Goal: Check status: Check status

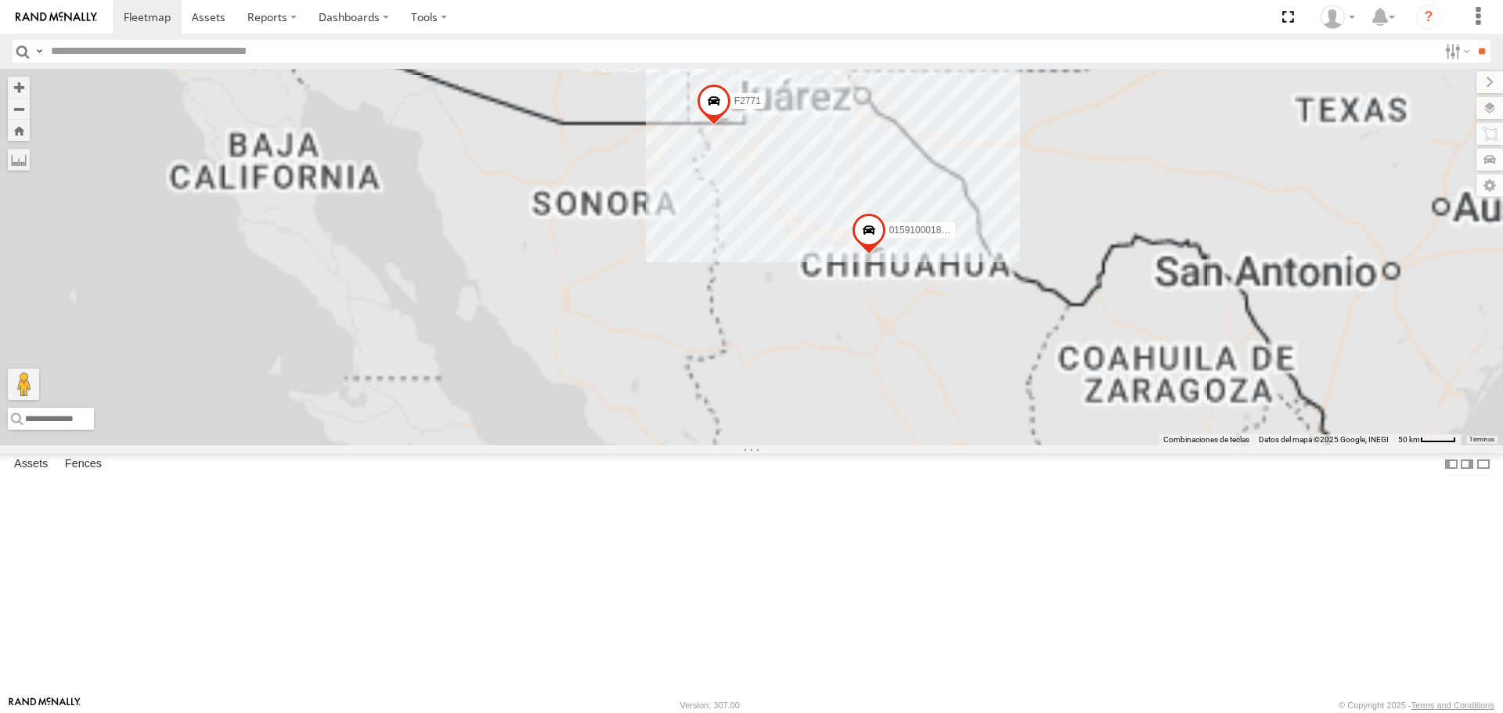
click at [1127, 300] on div "AN53487 015910001845018 AN533972 F2771" at bounding box center [751, 257] width 1503 height 376
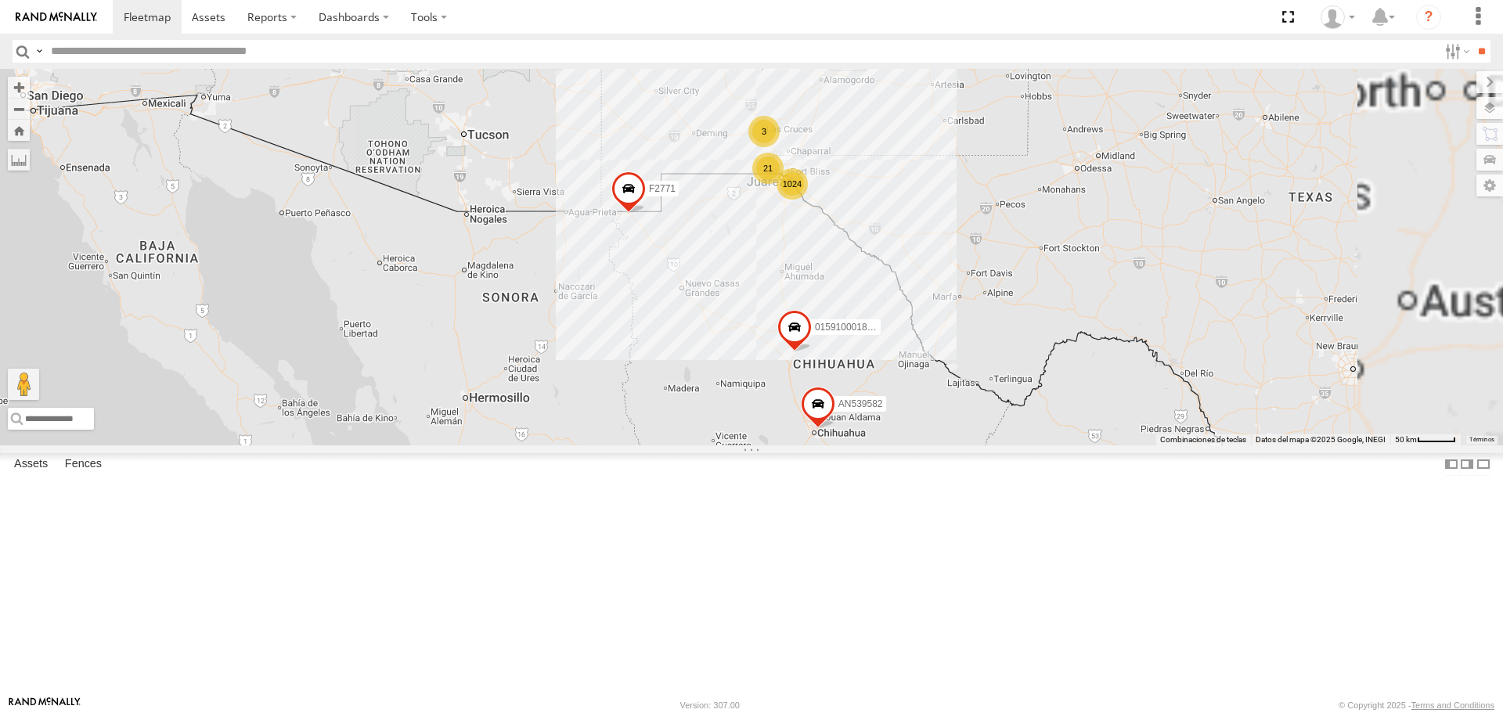
drag, startPoint x: 678, startPoint y: 222, endPoint x: 865, endPoint y: 287, distance: 198.4
click at [864, 287] on div "AN53487 015910001845018 AN533972 F2771 1024 24 4 2 14 3 21 AN537374 5 2 AN53075…" at bounding box center [751, 257] width 1503 height 376
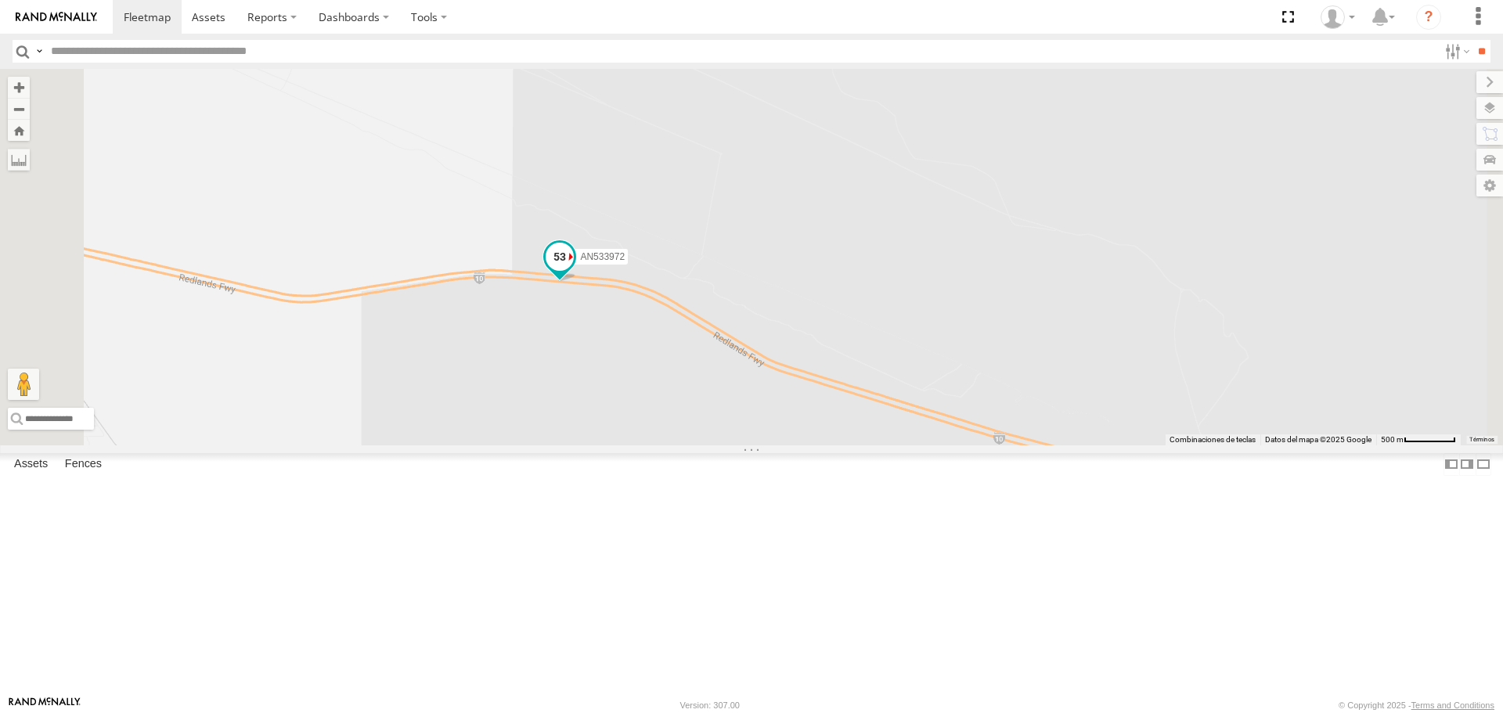
click at [574, 271] on span at bounding box center [560, 257] width 28 height 28
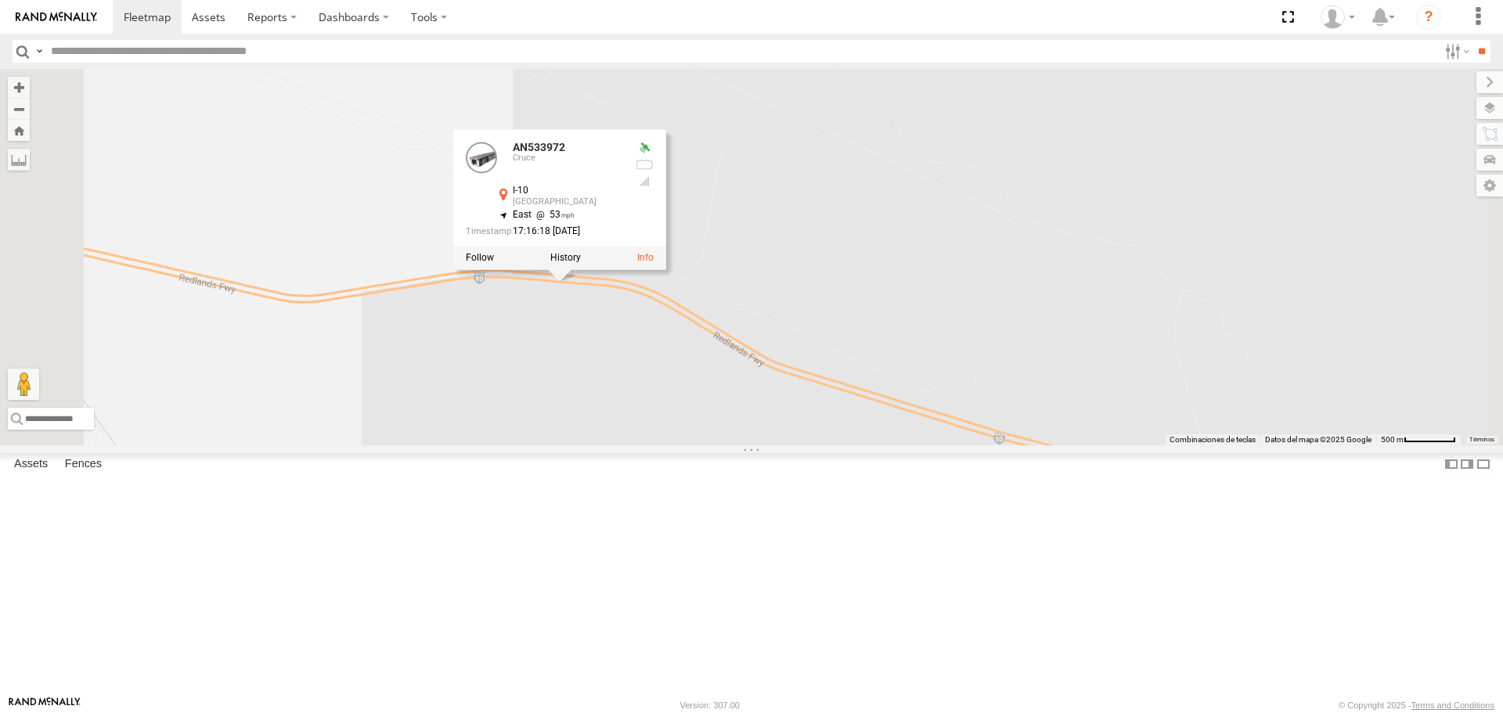
click at [951, 417] on div "AN53487 015910001845018 AN533972 F2771 AN537374 AN530755 AN539582 AN538662 AN53…" at bounding box center [751, 257] width 1503 height 376
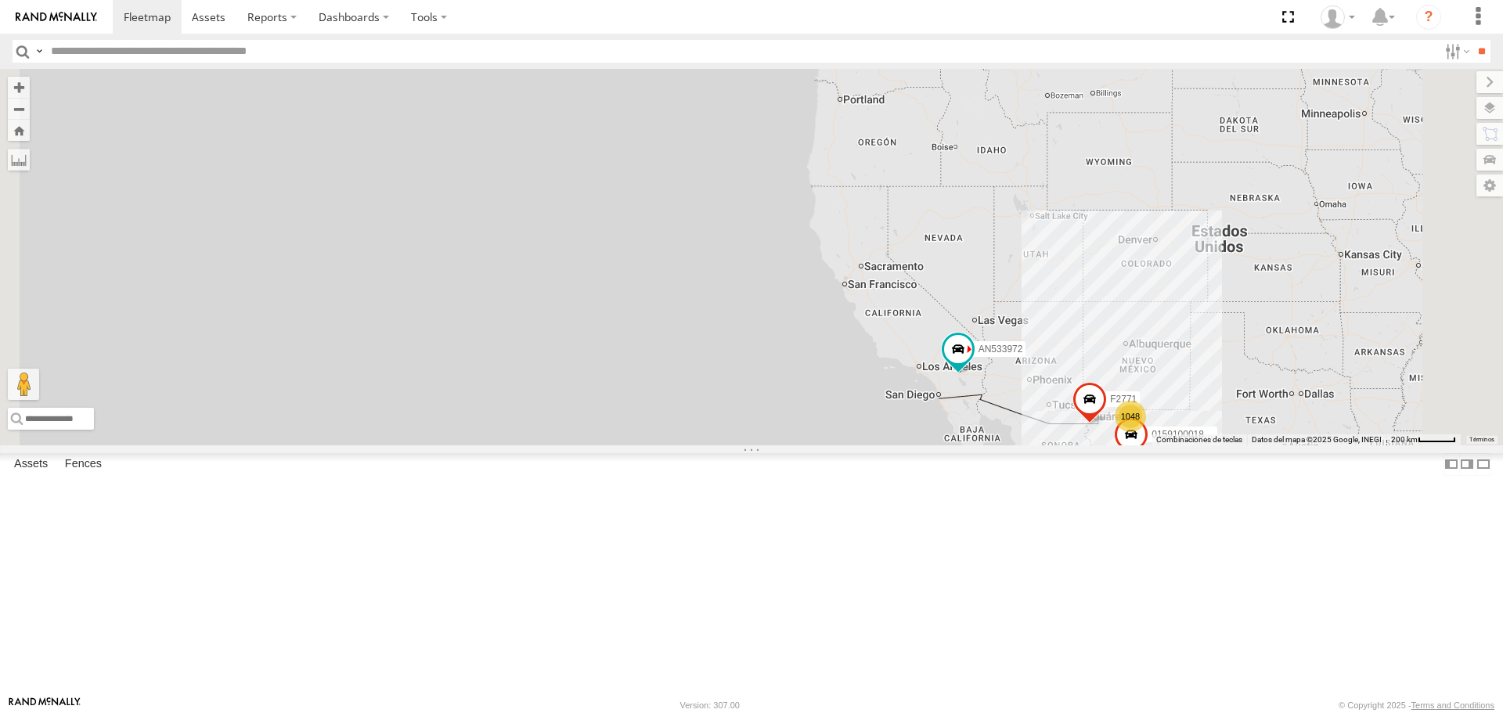
drag, startPoint x: 1287, startPoint y: 479, endPoint x: 1028, endPoint y: 470, distance: 259.3
click at [1039, 445] on div "AN53487 015910001845018 AN533972 F2771 1048 44 5 10" at bounding box center [751, 257] width 1503 height 376
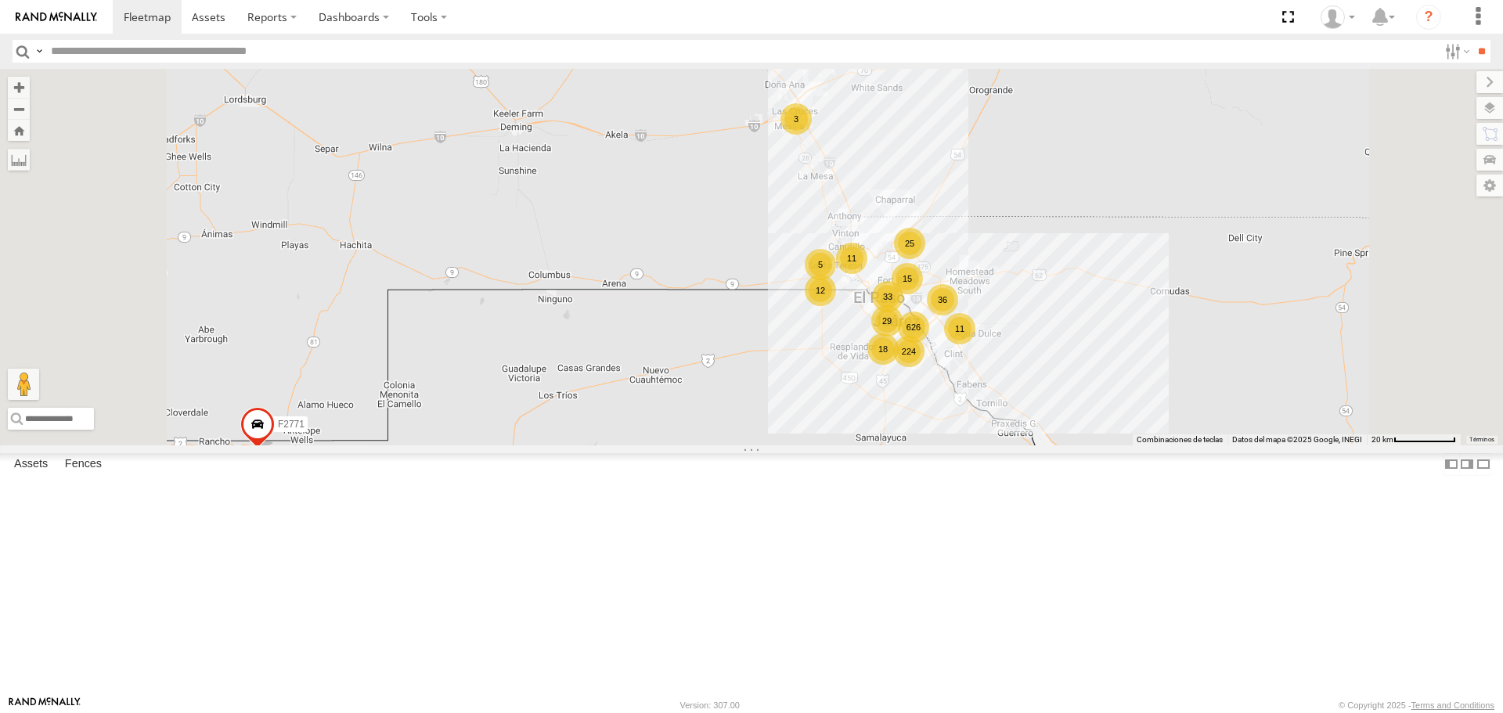
drag, startPoint x: 1181, startPoint y: 421, endPoint x: 1152, endPoint y: 457, distance: 46.2
click at [1153, 445] on div "AN533972 015910001845018 F2771 AN538662 626 15 224 25 11 12 36 11 29 18 33 3 5" at bounding box center [751, 257] width 1503 height 376
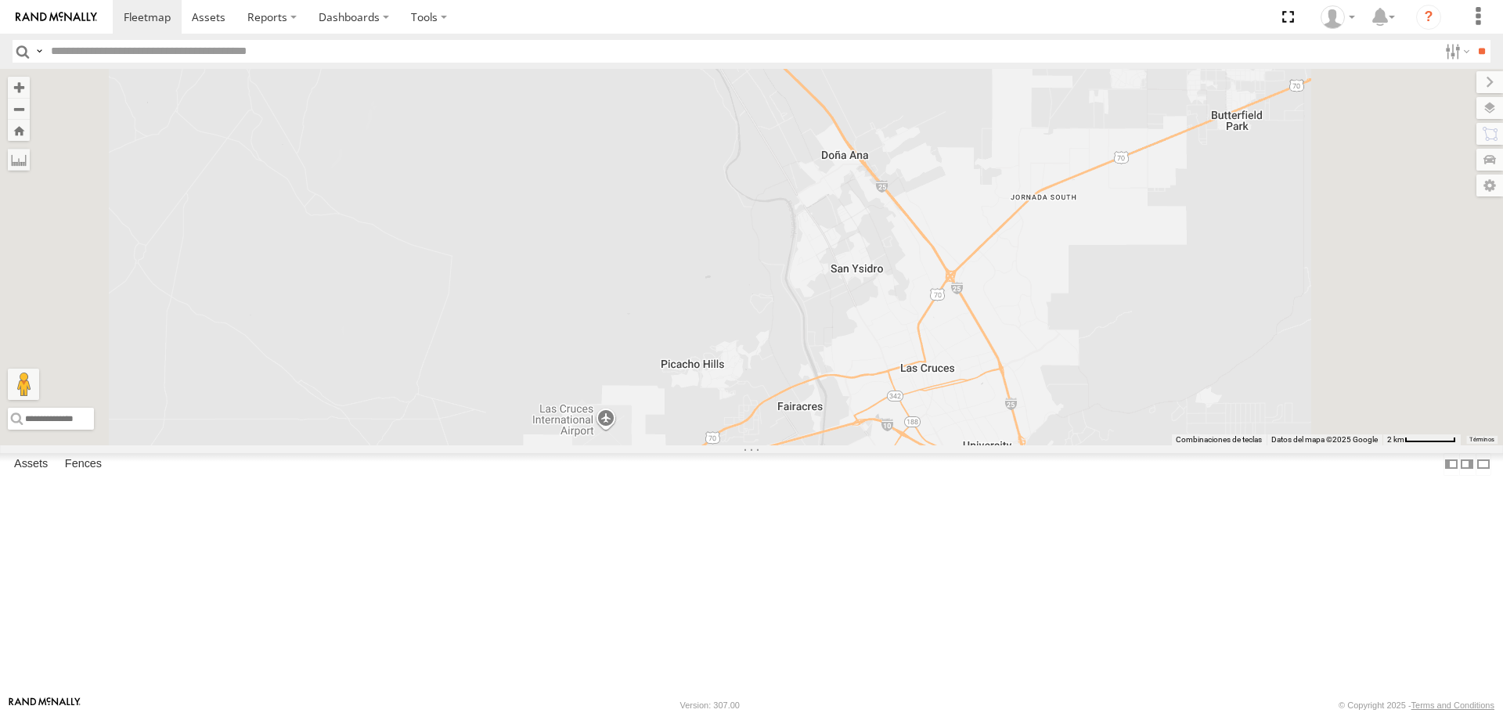
drag, startPoint x: 1171, startPoint y: 591, endPoint x: 1052, endPoint y: 467, distance: 171.7
click at [1052, 445] on div "AN533972 015910001845018 F2771 AN538662 AN5310637 553" at bounding box center [751, 257] width 1503 height 376
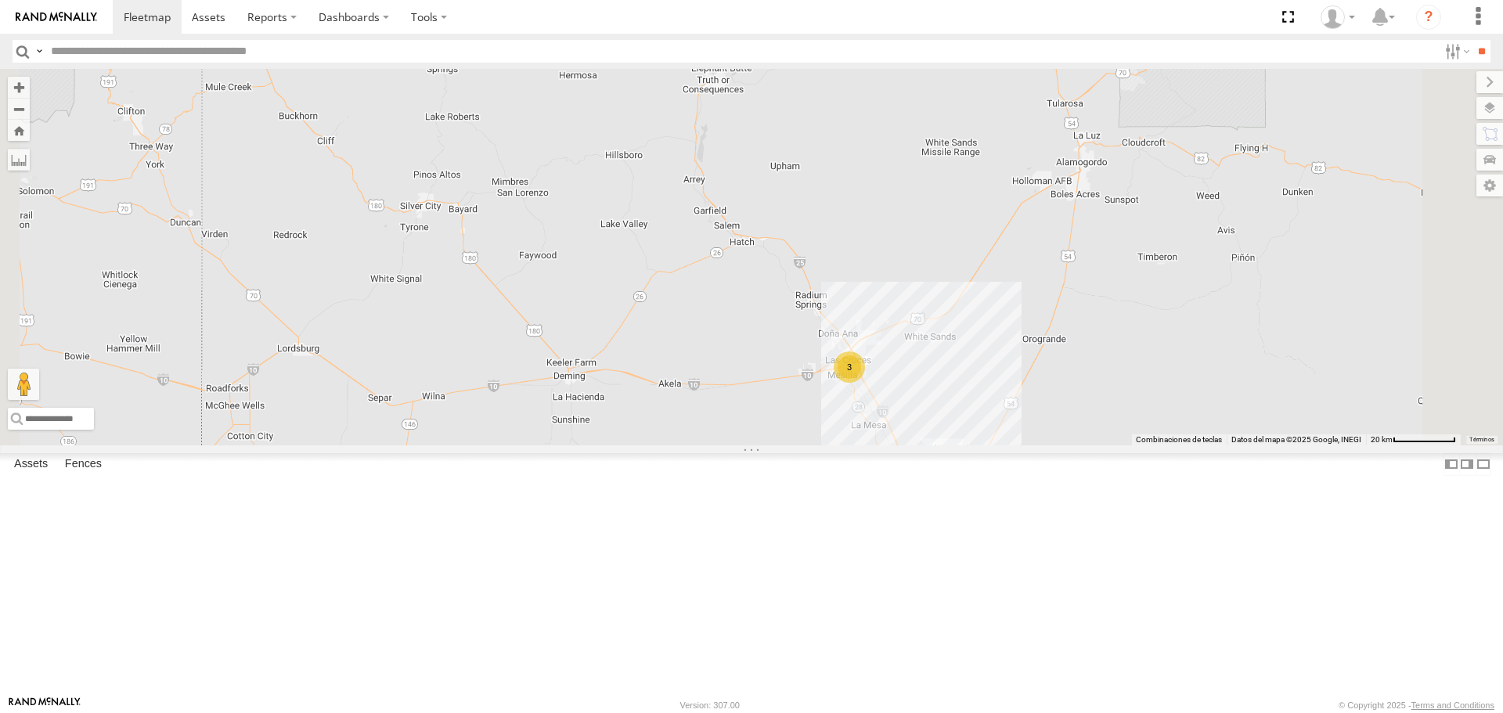
drag, startPoint x: 990, startPoint y: 355, endPoint x: 995, endPoint y: 384, distance: 28.7
click at [993, 379] on div "AN533972 015910001845018 F2771 AN538662 626 15 224 25 11 12 36 11 29 18 33 3 5" at bounding box center [751, 257] width 1503 height 376
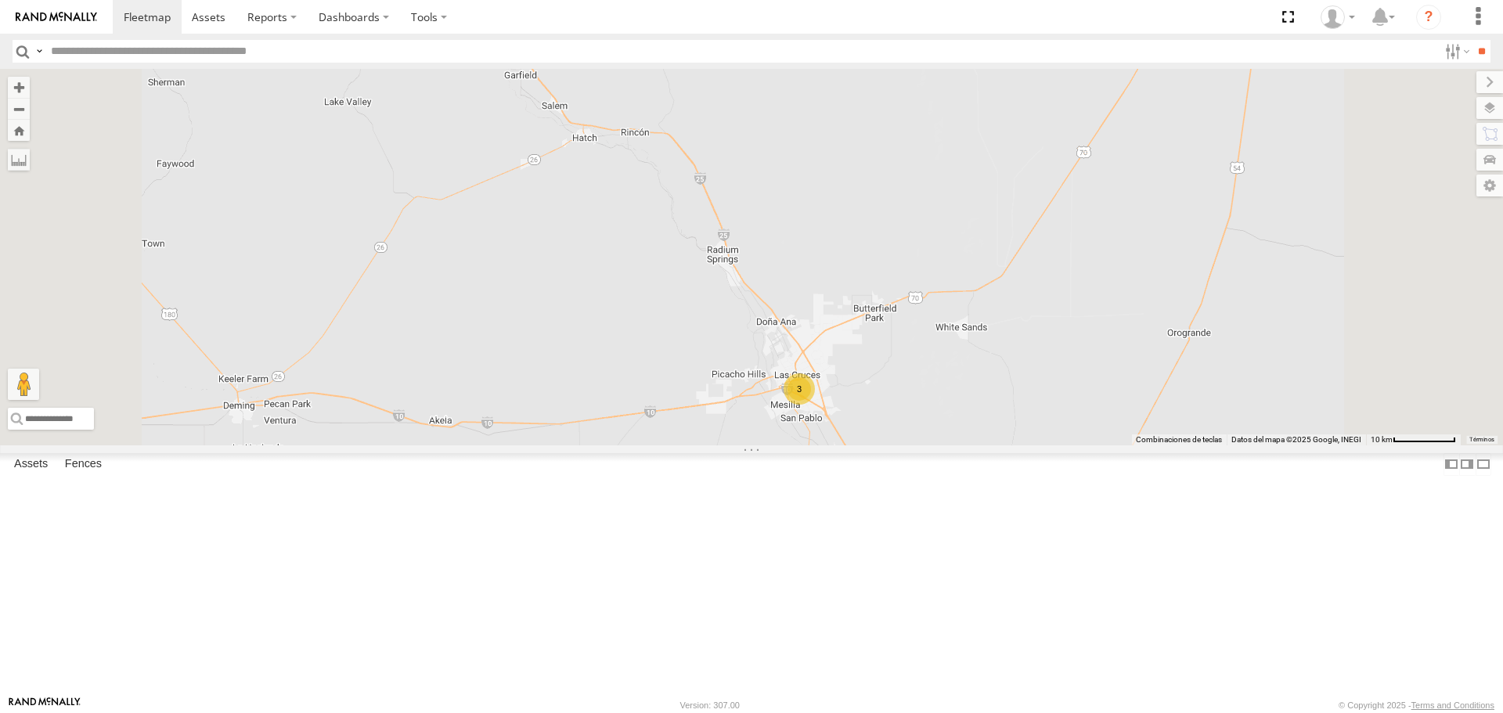
drag, startPoint x: 1118, startPoint y: 604, endPoint x: 1102, endPoint y: 527, distance: 79.1
click at [1102, 445] on div "AN533972 015910001845018 F2771 AN538662 3" at bounding box center [751, 257] width 1503 height 376
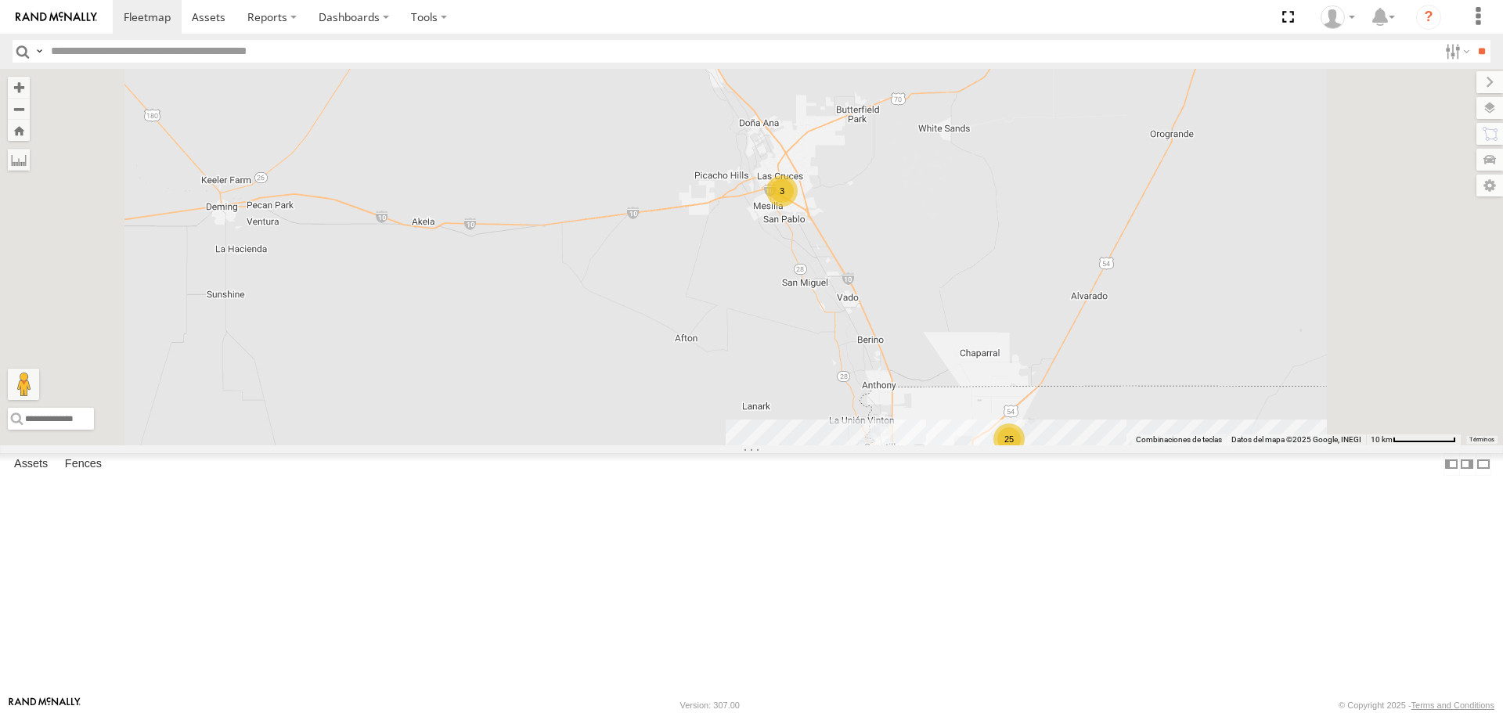
drag, startPoint x: 1165, startPoint y: 522, endPoint x: 1127, endPoint y: 451, distance: 80.6
click at [1133, 445] on div "AN533972 015910001845018 F2771 AN538662 11 25 11 35 12 22 3 5 7 6 553" at bounding box center [751, 257] width 1503 height 376
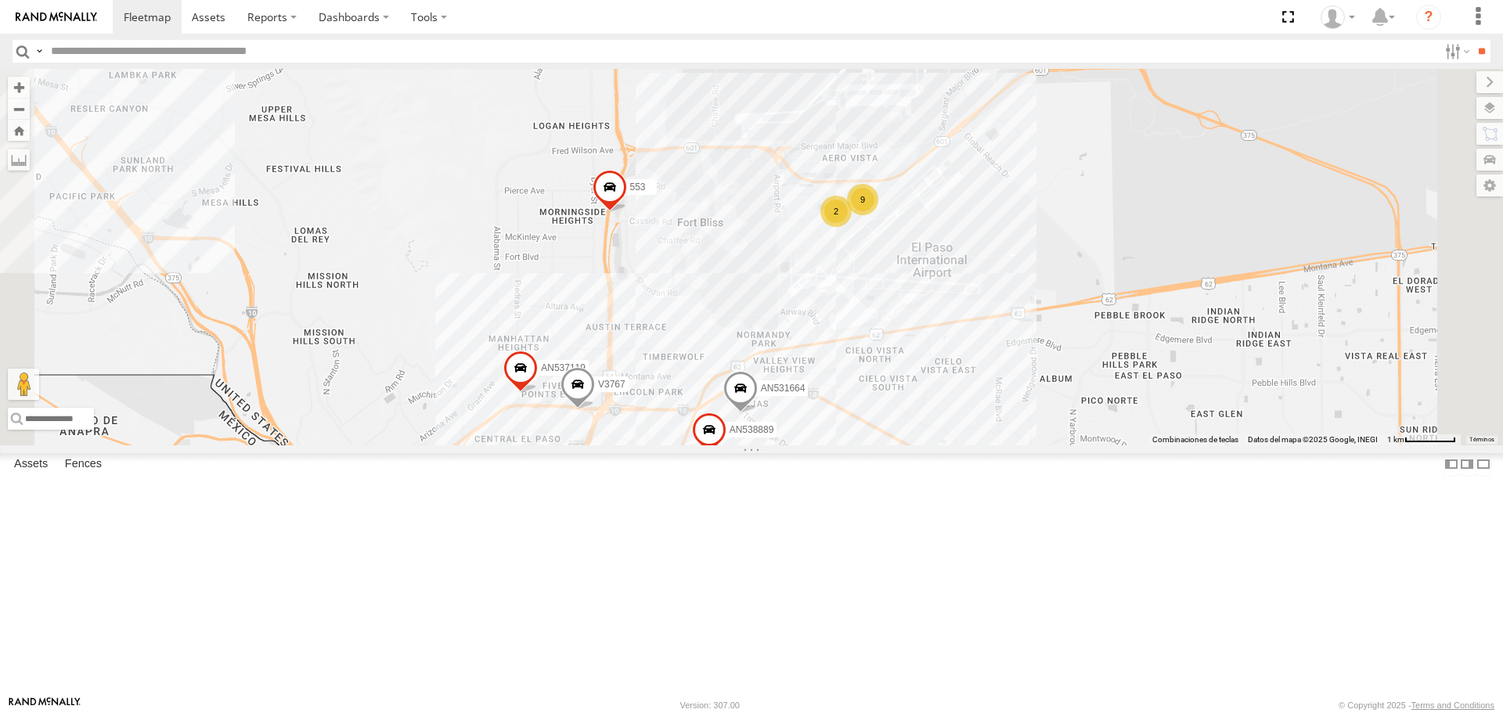
drag, startPoint x: 1078, startPoint y: 218, endPoint x: 1081, endPoint y: 295, distance: 76.8
click at [1081, 293] on div "AN533972 015910001845018 F2771 AN538662 553 7937 AN534838 AN532042 V3767 AN5344…" at bounding box center [751, 257] width 1503 height 376
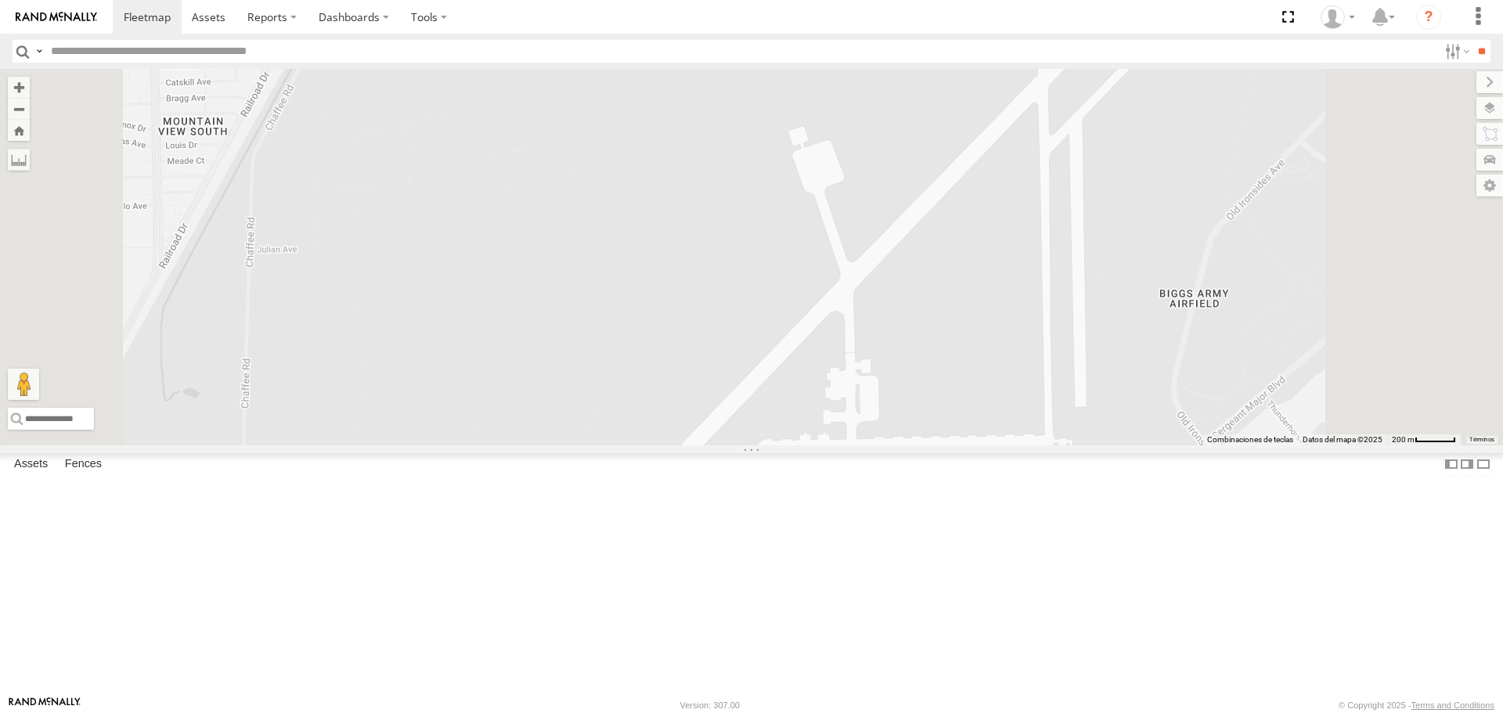
drag, startPoint x: 1187, startPoint y: 409, endPoint x: 1167, endPoint y: 449, distance: 45.5
click at [1176, 436] on div "AN533972 015910001845018 F2771 AN538662 553 7937 AN534838 AN532042 V3767 AN5344…" at bounding box center [751, 257] width 1503 height 376
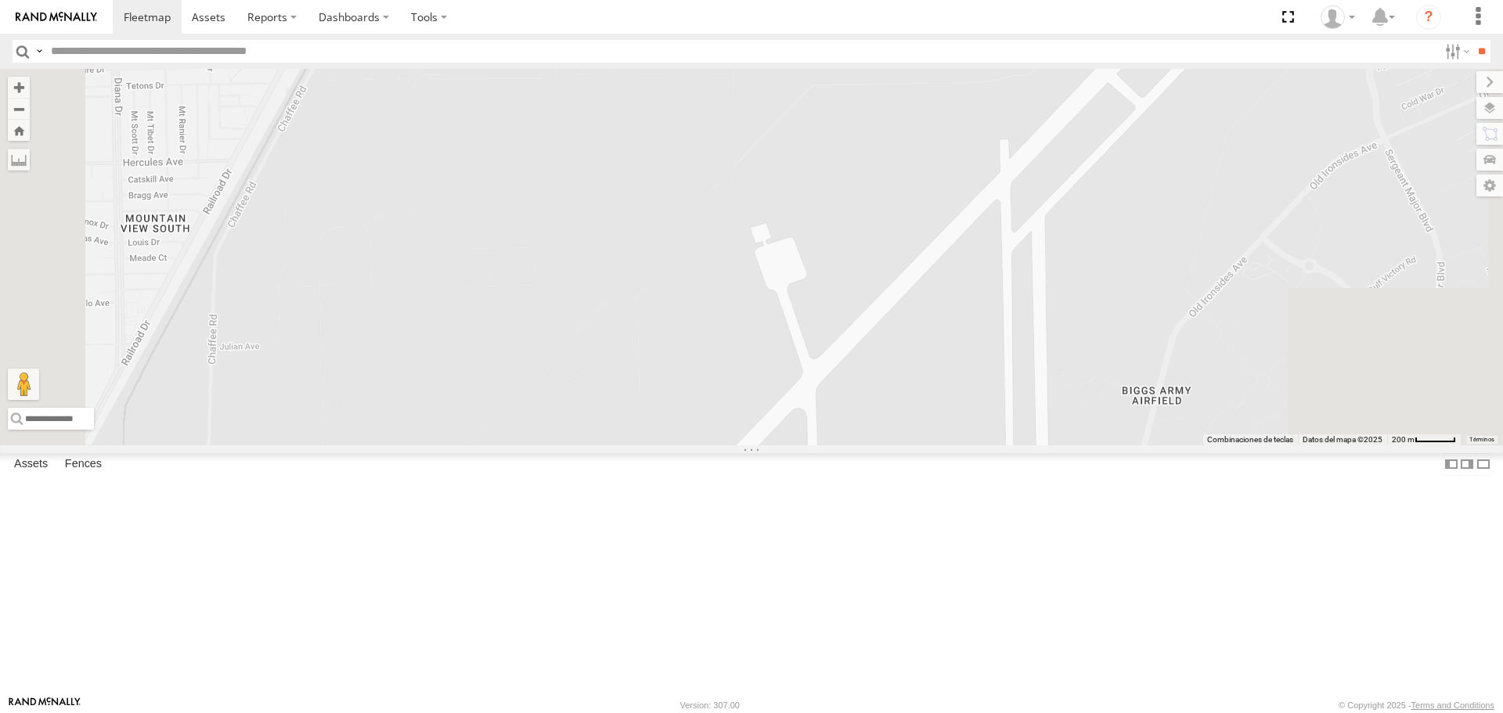
click at [1154, 193] on div "AN533972 015910001845018 F2771 AN538662 553 7937 AN534838 AN532042 V3767 AN5344…" at bounding box center [751, 257] width 1503 height 376
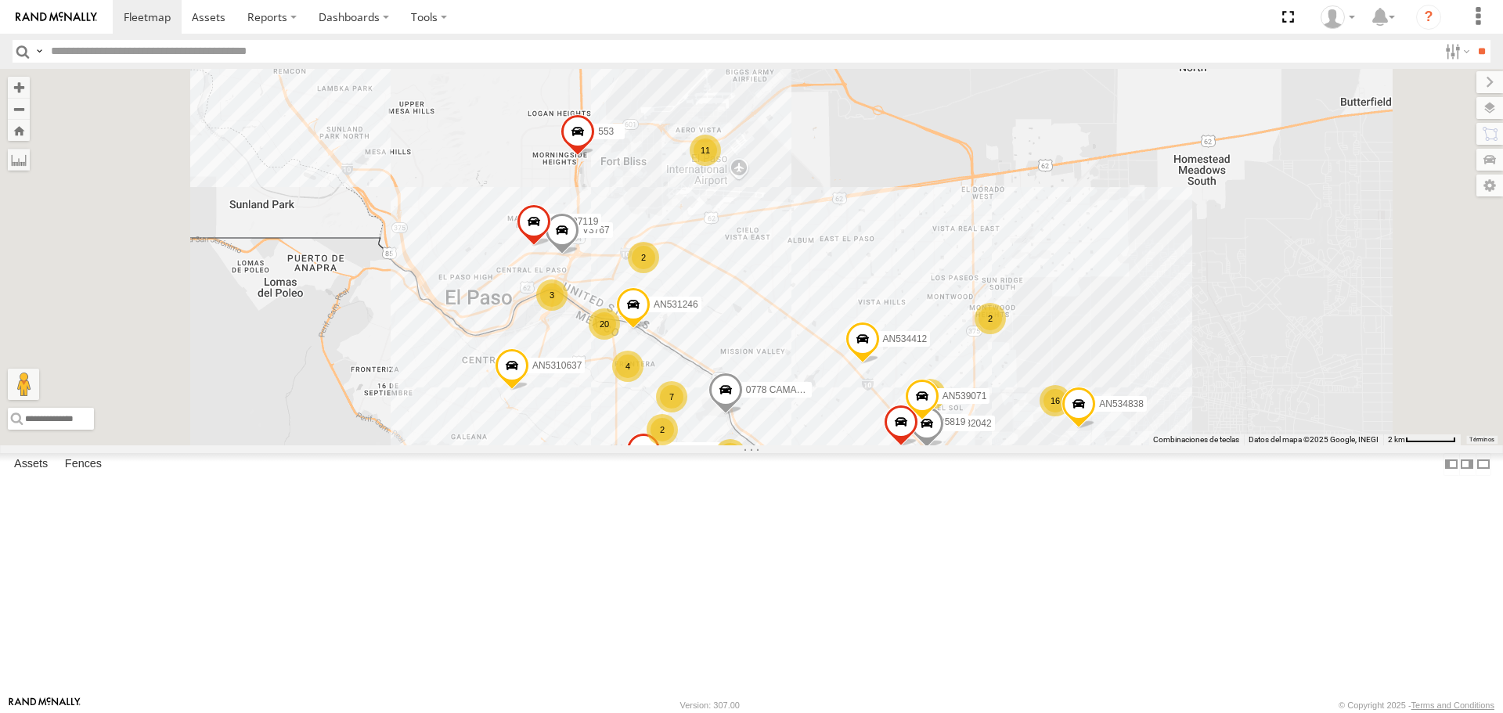
drag, startPoint x: 1044, startPoint y: 550, endPoint x: 984, endPoint y: 460, distance: 107.9
click at [1007, 445] on div "AN533972 015910001845018 F2771 AN538662 553 7937 AN534838 AN532042 V3767 AN5344…" at bounding box center [751, 257] width 1503 height 376
